Goal: Task Accomplishment & Management: Use online tool/utility

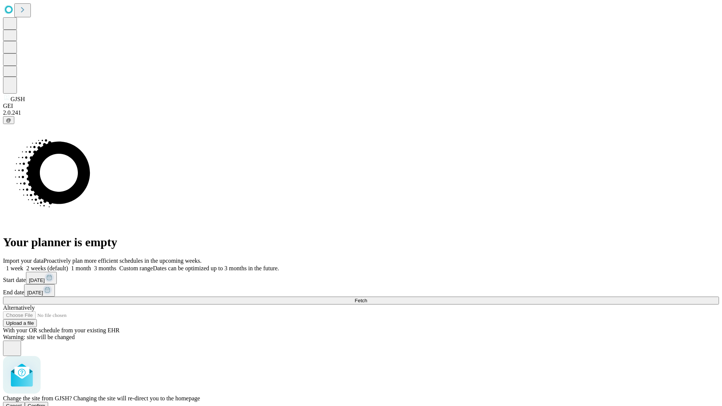
click at [45, 403] on span "Confirm" at bounding box center [37, 406] width 18 height 6
click at [23, 265] on label "1 week" at bounding box center [13, 268] width 20 height 6
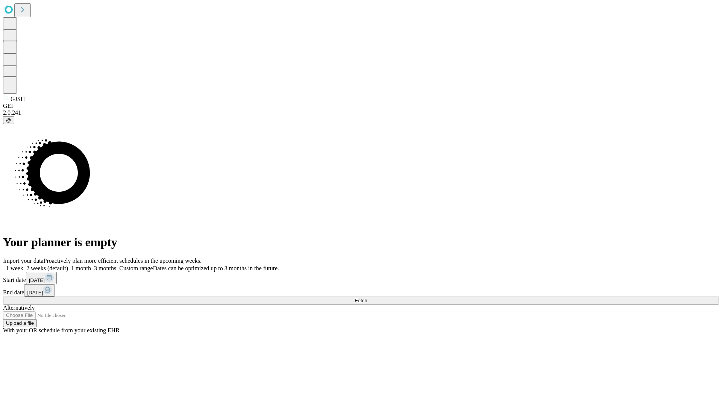
click at [367, 298] on span "Fetch" at bounding box center [361, 301] width 12 height 6
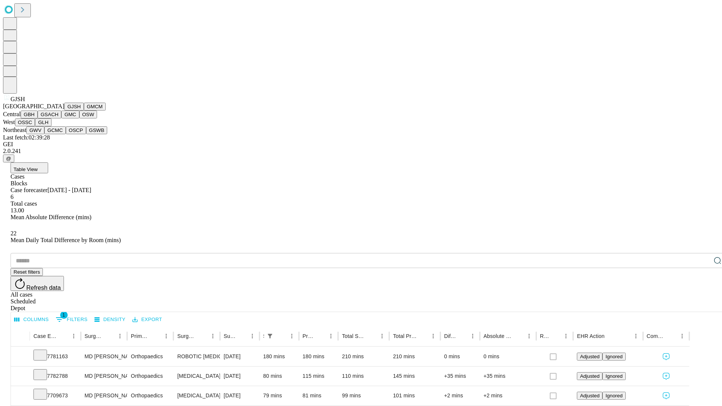
click at [84, 111] on button "GMCM" at bounding box center [95, 107] width 22 height 8
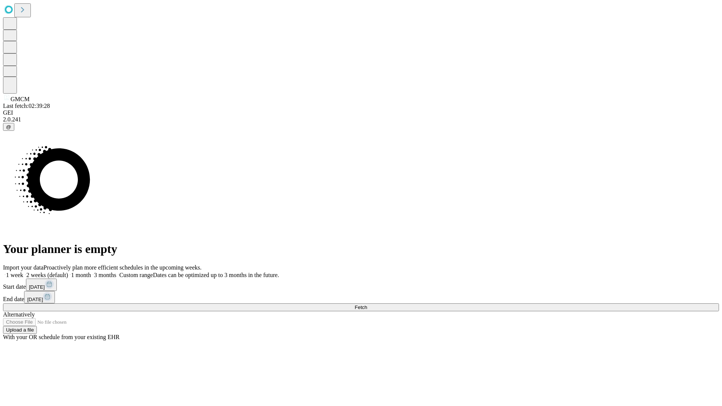
click at [367, 305] on span "Fetch" at bounding box center [361, 308] width 12 height 6
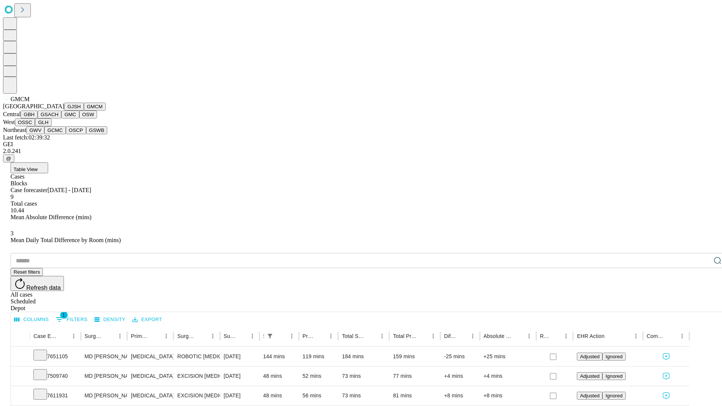
click at [38, 118] on button "GBH" at bounding box center [29, 115] width 17 height 8
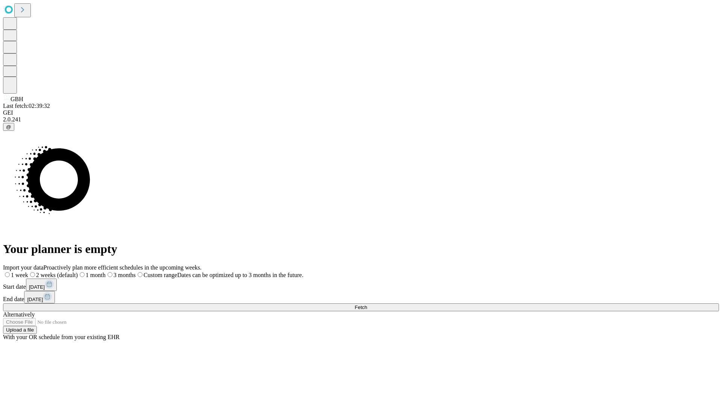
click at [28, 272] on label "1 week" at bounding box center [15, 275] width 25 height 6
click at [367, 305] on span "Fetch" at bounding box center [361, 308] width 12 height 6
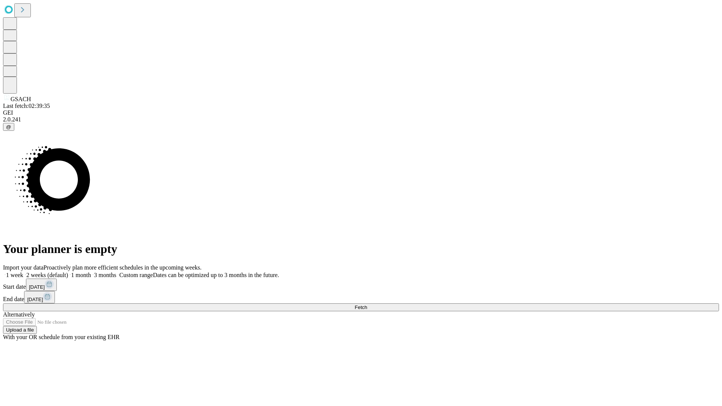
click at [23, 272] on label "1 week" at bounding box center [13, 275] width 20 height 6
click at [367, 305] on span "Fetch" at bounding box center [361, 308] width 12 height 6
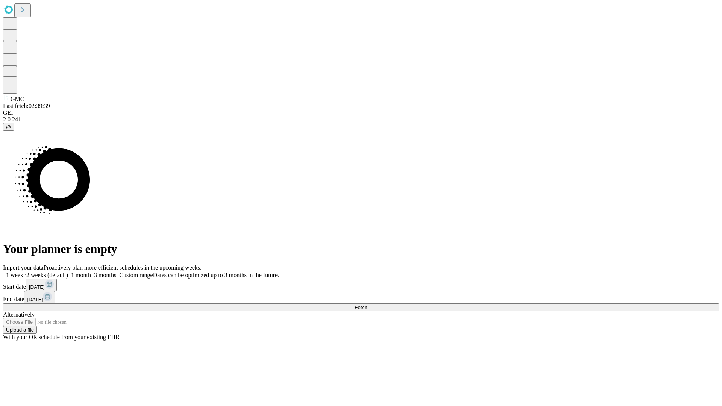
click at [367, 305] on span "Fetch" at bounding box center [361, 308] width 12 height 6
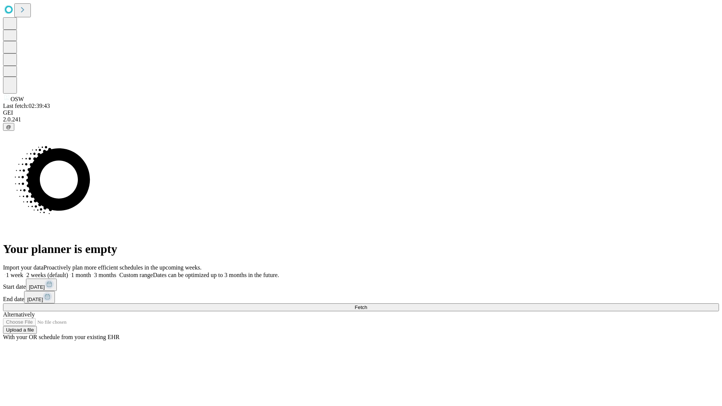
click at [23, 272] on label "1 week" at bounding box center [13, 275] width 20 height 6
click at [367, 305] on span "Fetch" at bounding box center [361, 308] width 12 height 6
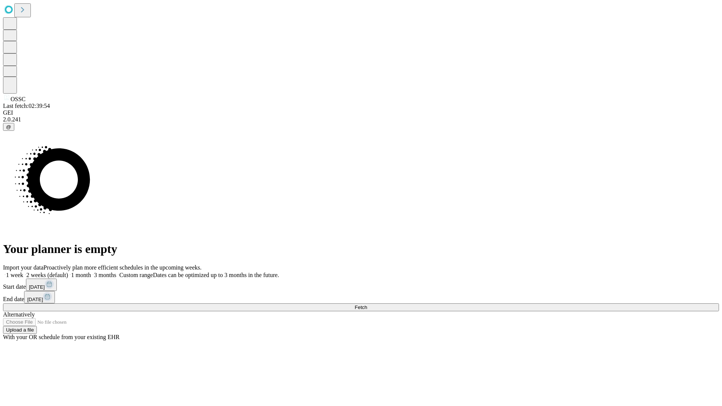
click at [23, 272] on label "1 week" at bounding box center [13, 275] width 20 height 6
click at [367, 305] on span "Fetch" at bounding box center [361, 308] width 12 height 6
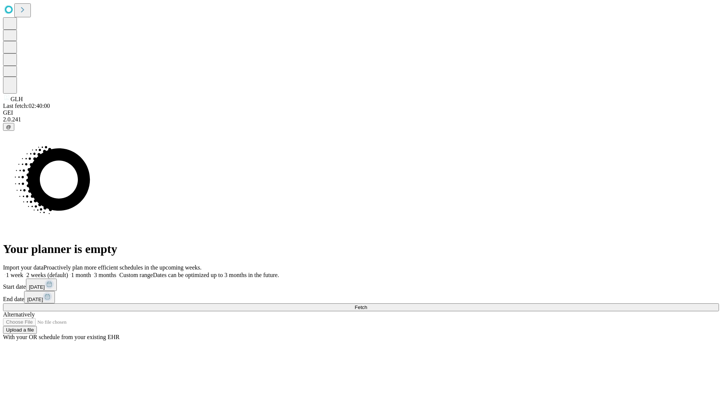
click at [23, 272] on label "1 week" at bounding box center [13, 275] width 20 height 6
click at [367, 305] on span "Fetch" at bounding box center [361, 308] width 12 height 6
click at [23, 272] on label "1 week" at bounding box center [13, 275] width 20 height 6
click at [367, 305] on span "Fetch" at bounding box center [361, 308] width 12 height 6
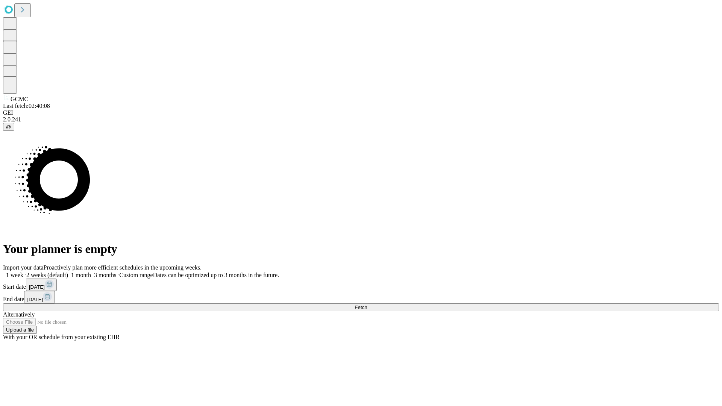
click at [23, 272] on label "1 week" at bounding box center [13, 275] width 20 height 6
click at [367, 305] on span "Fetch" at bounding box center [361, 308] width 12 height 6
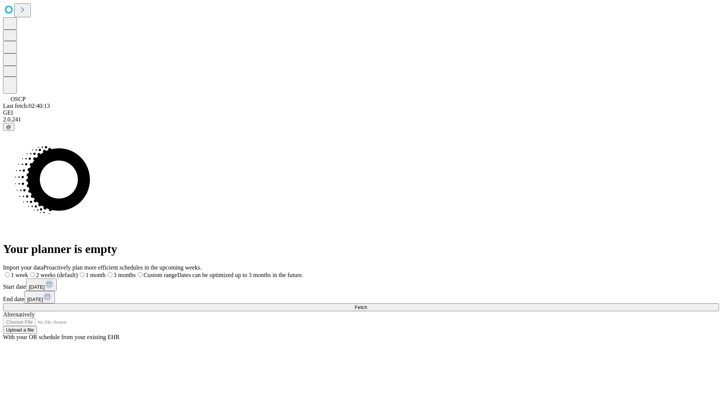
click at [28, 272] on label "1 week" at bounding box center [15, 275] width 25 height 6
click at [367, 305] on span "Fetch" at bounding box center [361, 308] width 12 height 6
click at [23, 272] on label "1 week" at bounding box center [13, 275] width 20 height 6
click at [367, 305] on span "Fetch" at bounding box center [361, 308] width 12 height 6
